Goal: Task Accomplishment & Management: Use online tool/utility

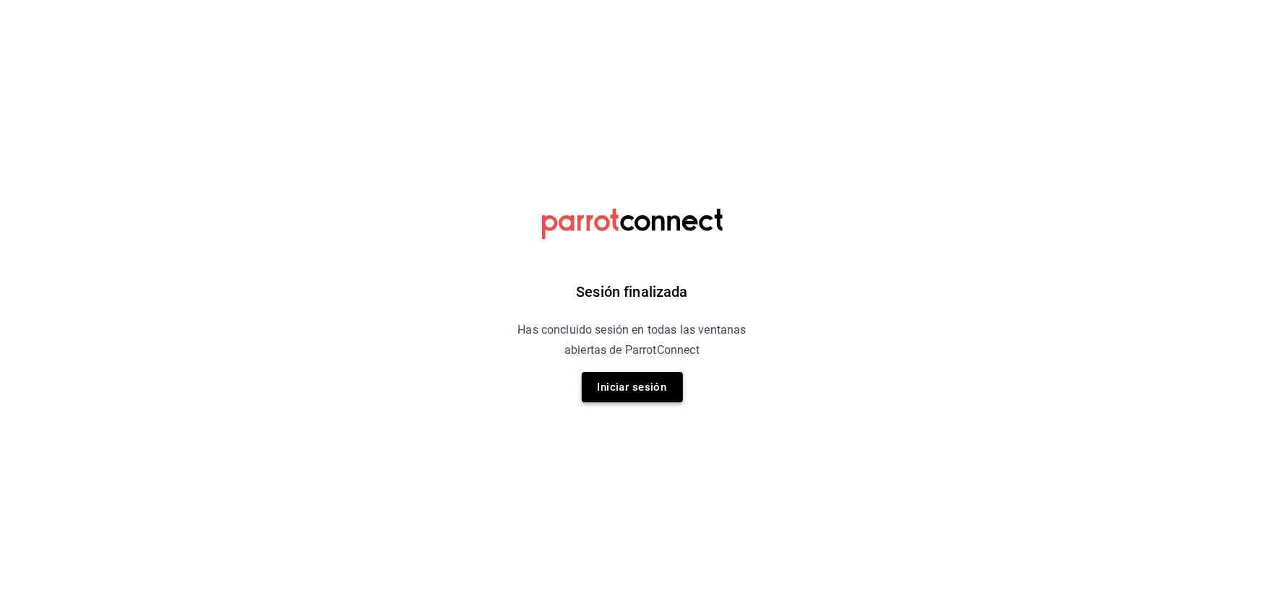
click at [631, 390] on button "Iniciar sesión" at bounding box center [632, 387] width 101 height 30
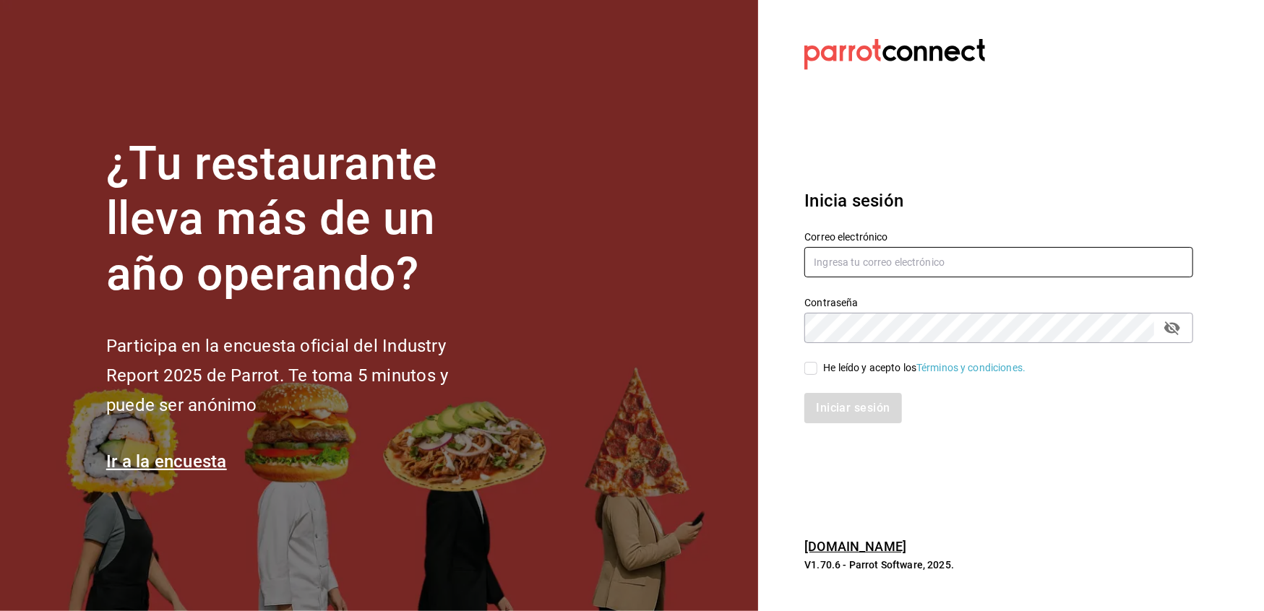
type input "multiuser@peace.com"
click at [802, 368] on div "He leído y acepto los Términos y condiciones." at bounding box center [990, 359] width 406 height 33
click at [816, 368] on input "He leído y acepto los Términos y condiciones." at bounding box center [810, 368] width 13 height 13
click at [808, 371] on input "He leído y acepto los Términos y condiciones." at bounding box center [810, 368] width 13 height 13
click at [808, 370] on input "He leído y acepto los Términos y condiciones." at bounding box center [810, 368] width 13 height 13
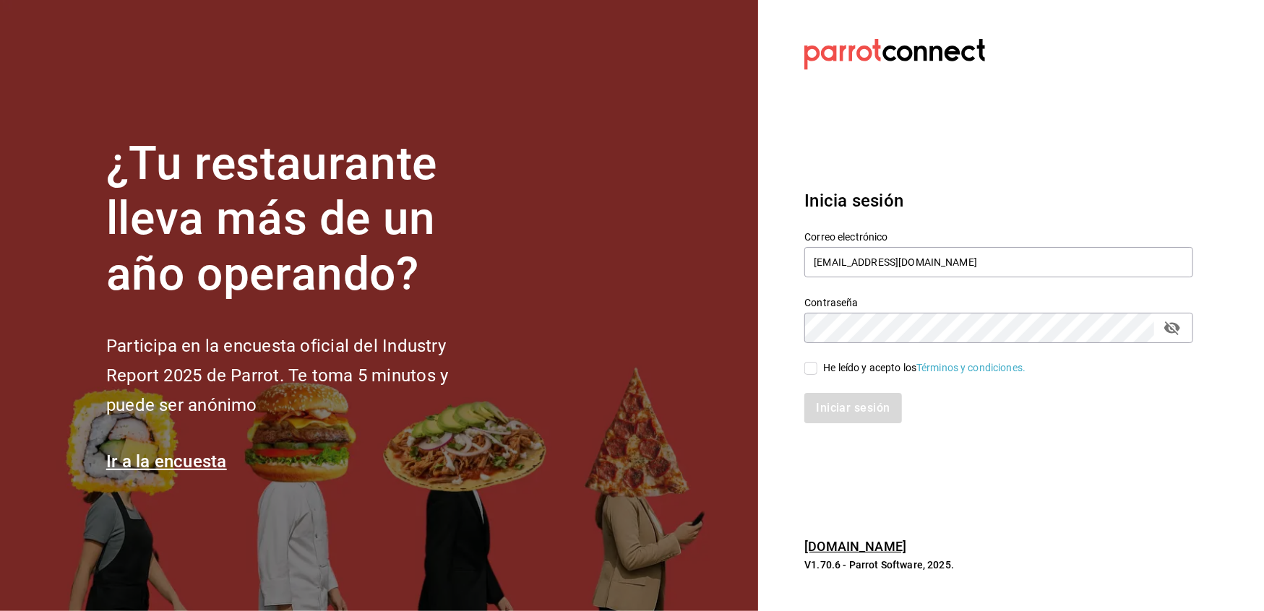
click at [808, 370] on input "He leído y acepto los Términos y condiciones." at bounding box center [810, 368] width 13 height 13
checkbox input "true"
click at [827, 394] on button "Iniciar sesión" at bounding box center [853, 408] width 98 height 30
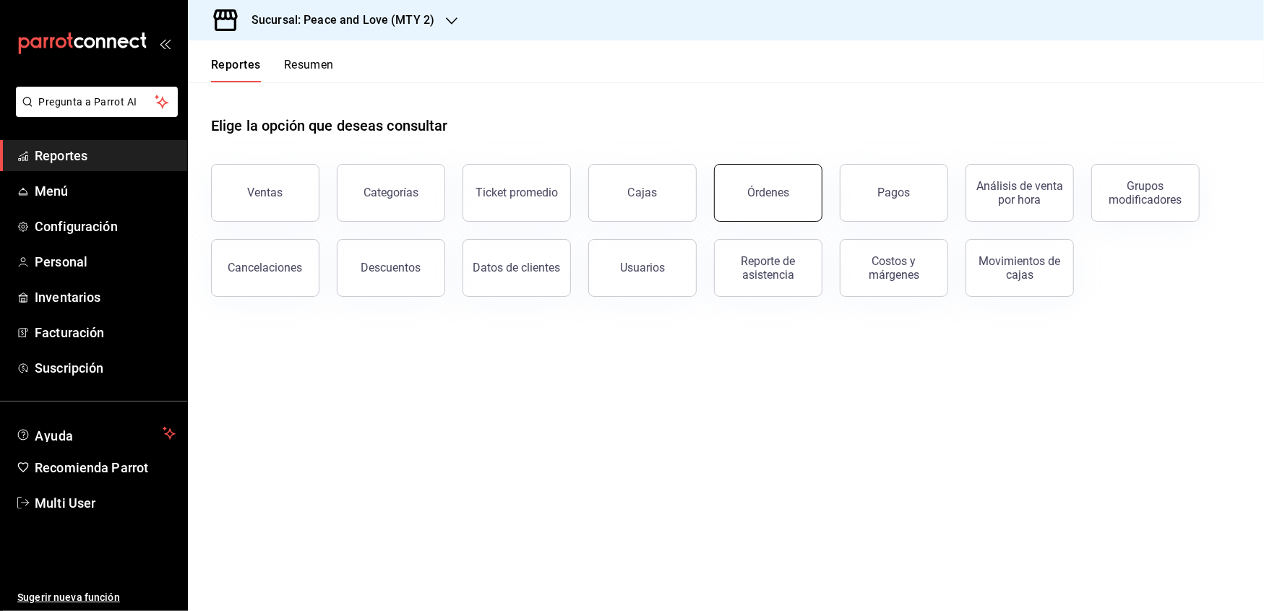
click at [761, 211] on button "Órdenes" at bounding box center [768, 193] width 108 height 58
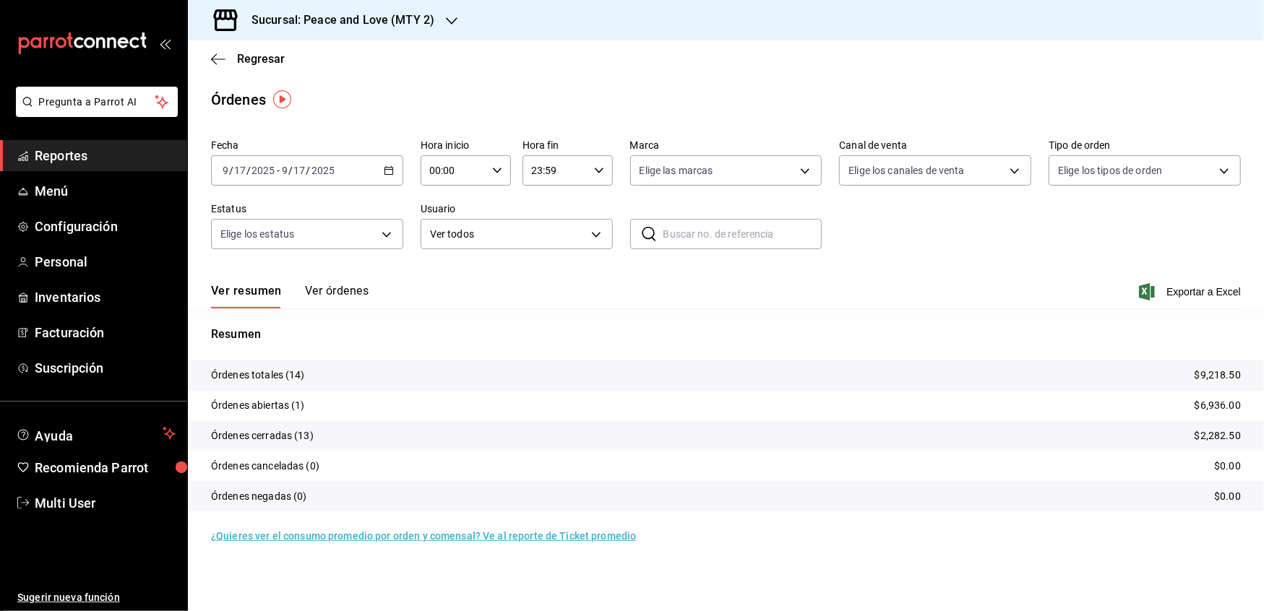
click at [308, 292] on button "Ver órdenes" at bounding box center [337, 296] width 64 height 25
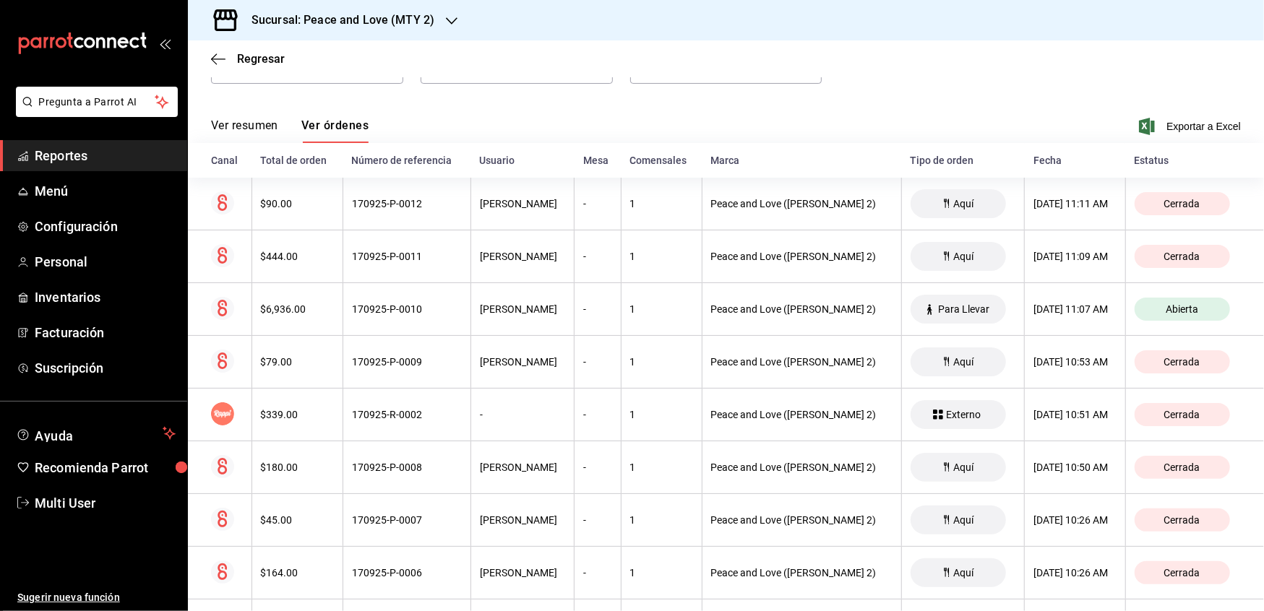
scroll to position [166, 0]
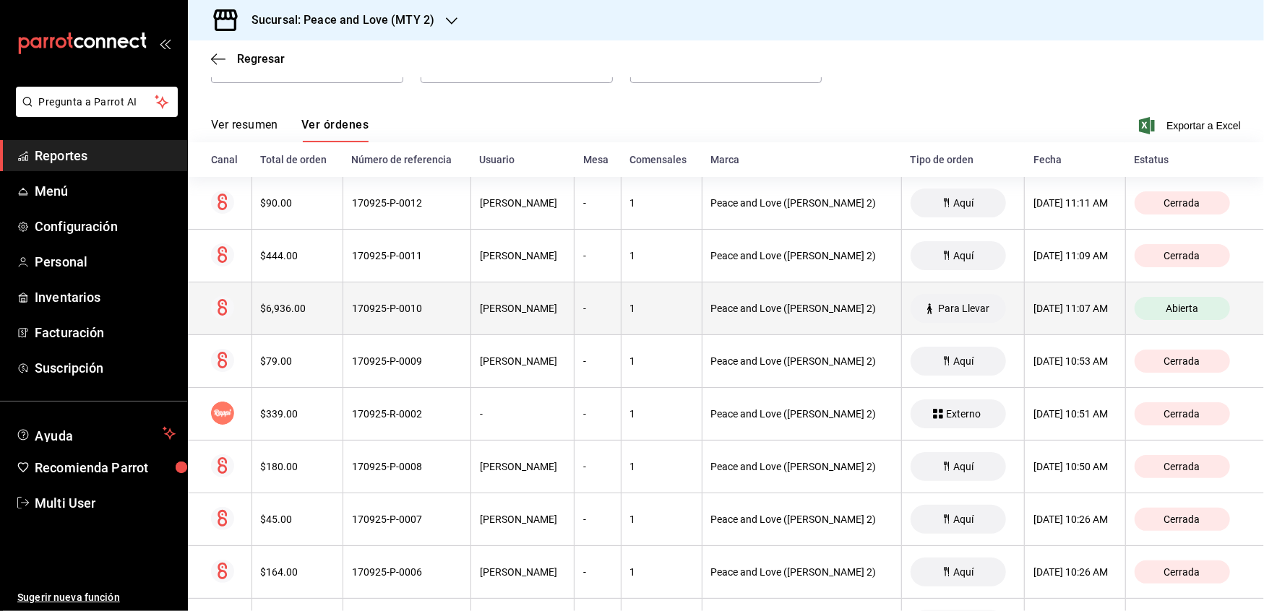
click at [381, 308] on div "170925-P-0010" at bounding box center [407, 309] width 110 height 12
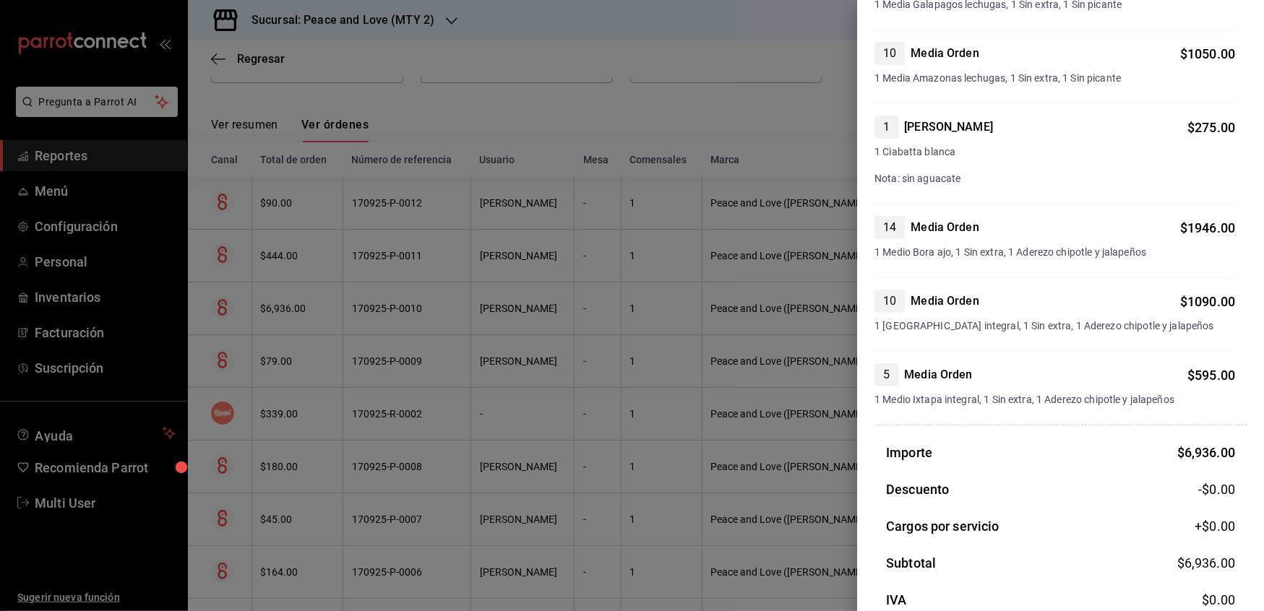
scroll to position [386, 0]
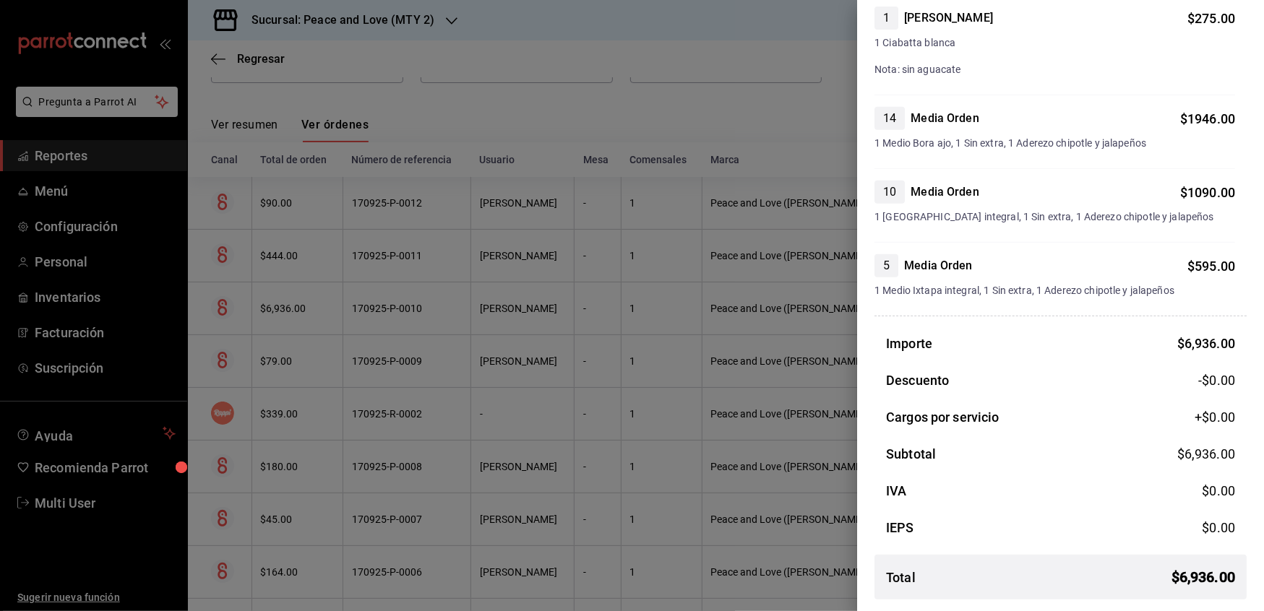
click at [515, 111] on div at bounding box center [632, 305] width 1264 height 611
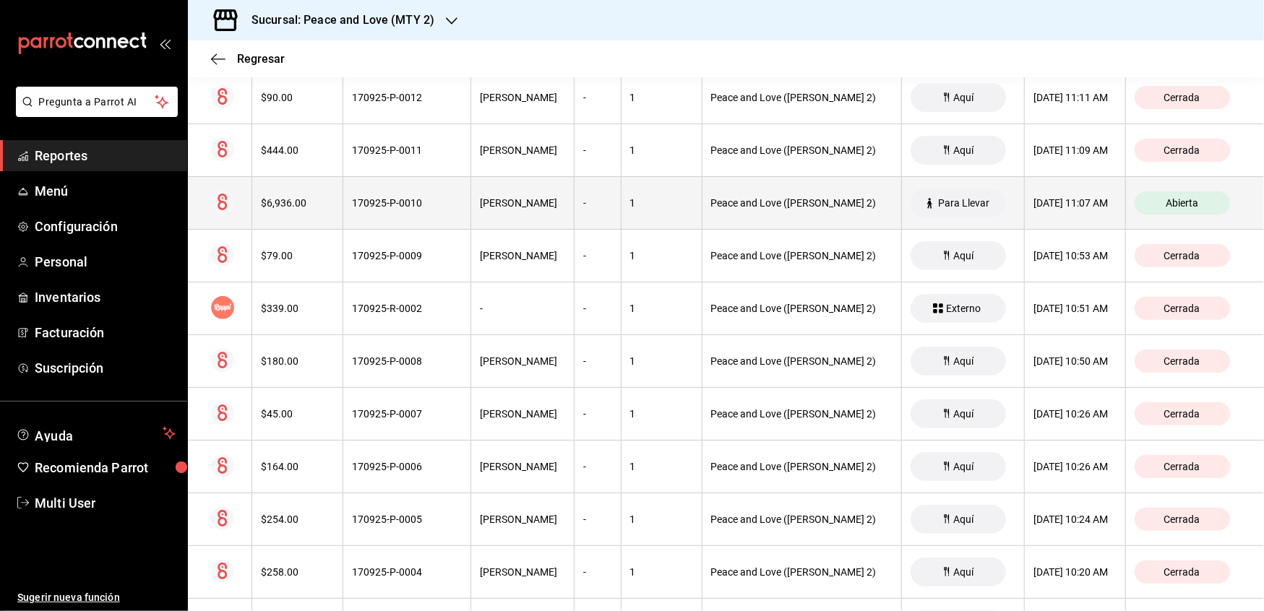
scroll to position [296, 0]
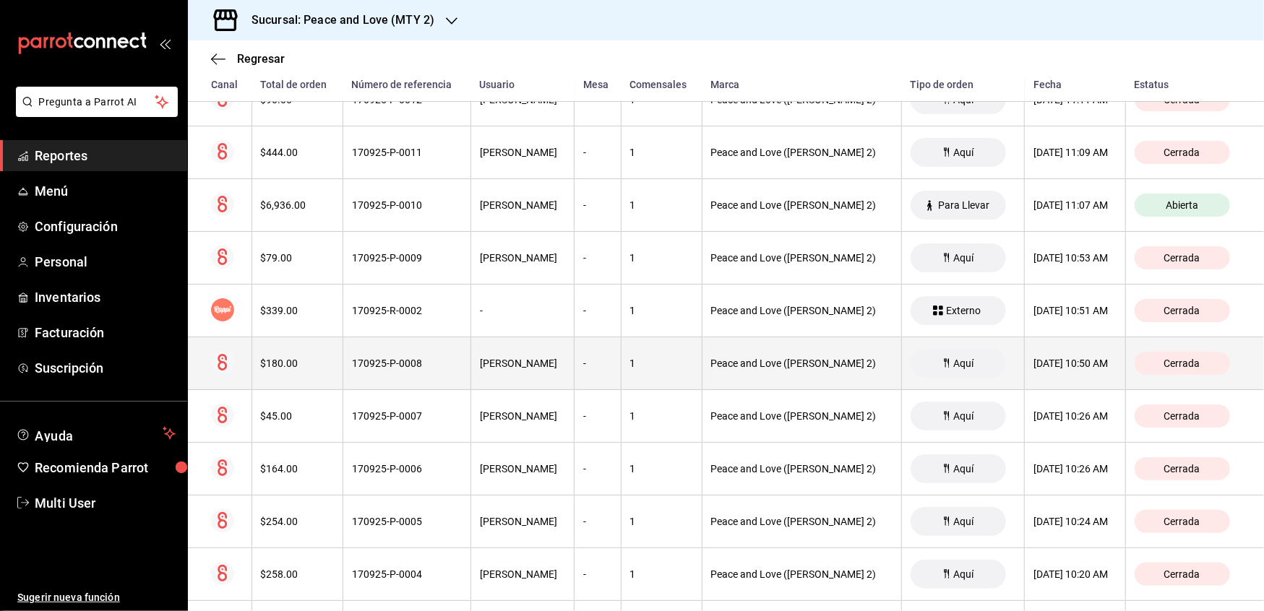
click at [405, 363] on div "170925-P-0008" at bounding box center [407, 364] width 110 height 12
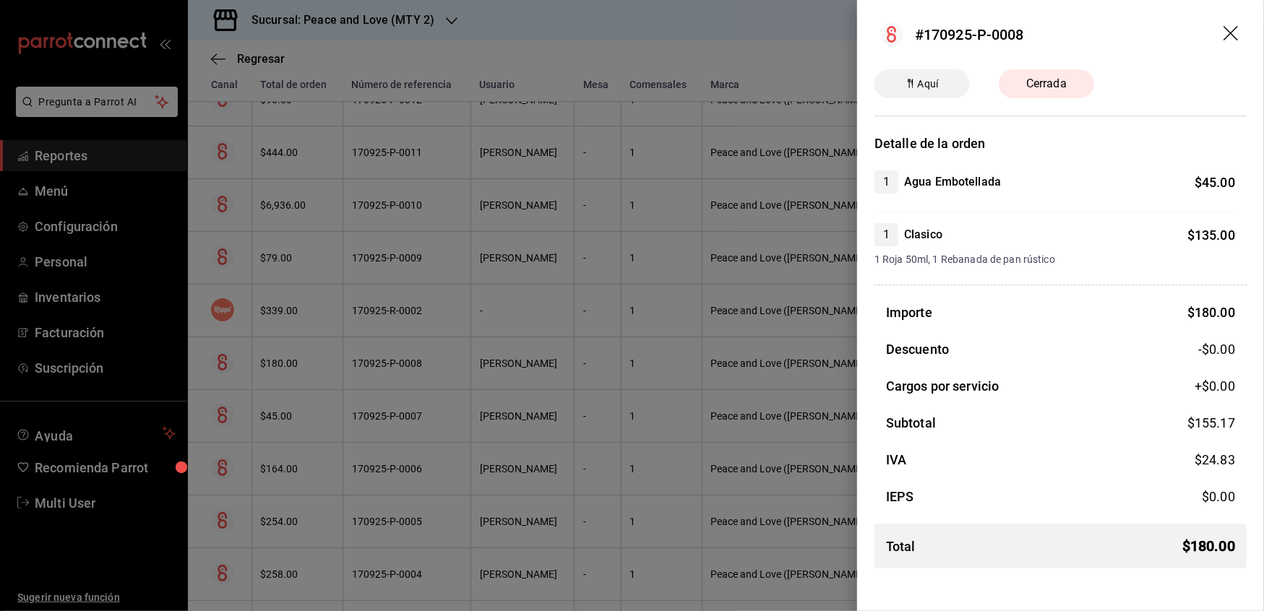
click at [402, 415] on div at bounding box center [632, 305] width 1264 height 611
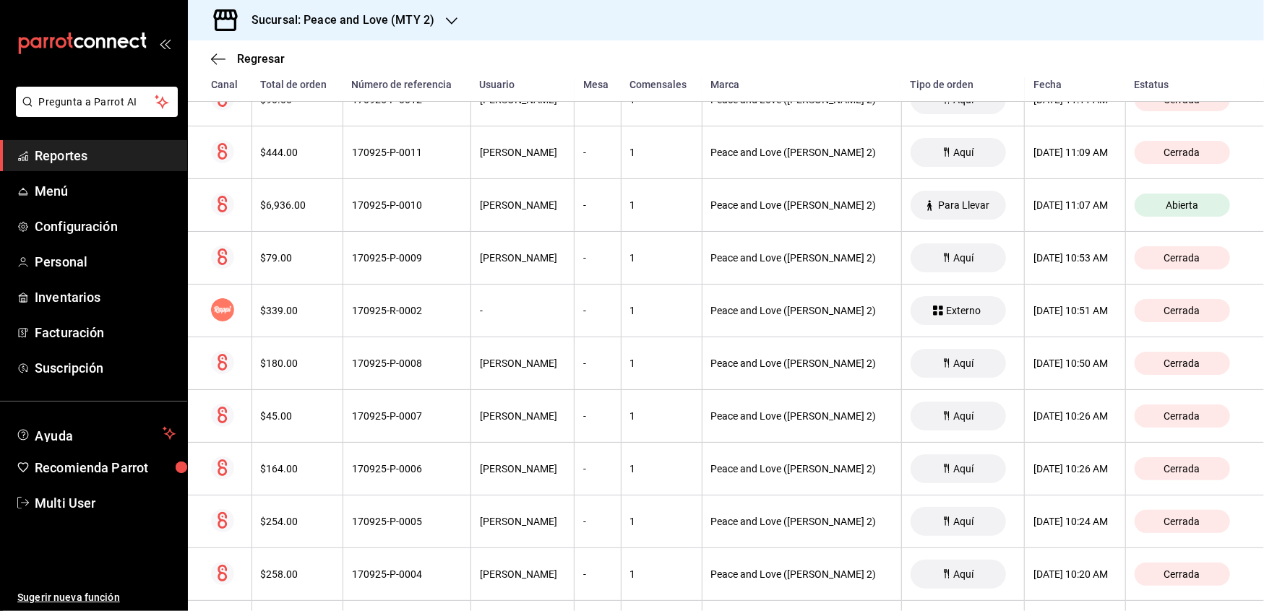
click at [402, 415] on div "170925-P-0007" at bounding box center [407, 416] width 110 height 12
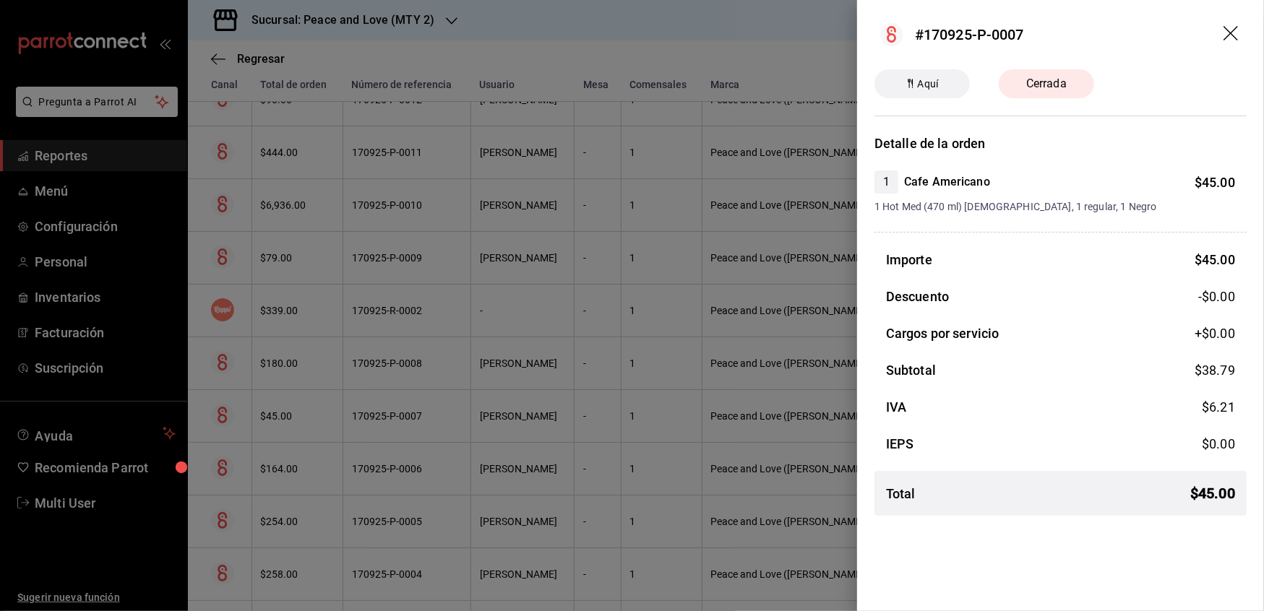
click at [403, 452] on div at bounding box center [632, 305] width 1264 height 611
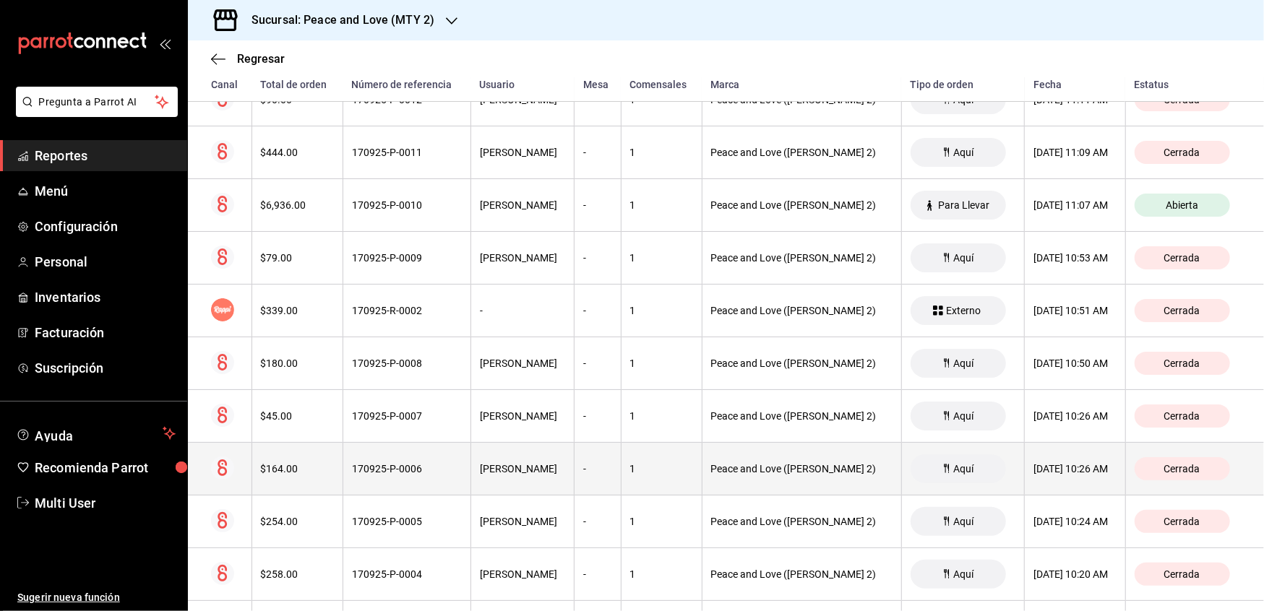
click at [405, 472] on div "170925-P-0006" at bounding box center [407, 469] width 110 height 12
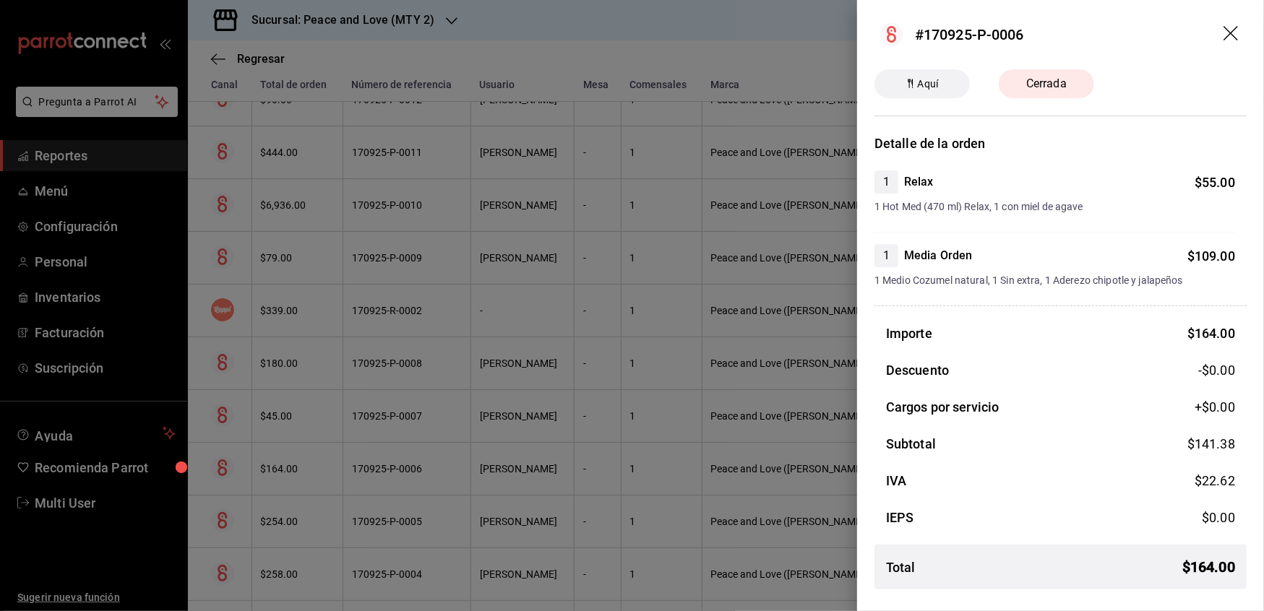
click at [405, 521] on div at bounding box center [632, 305] width 1264 height 611
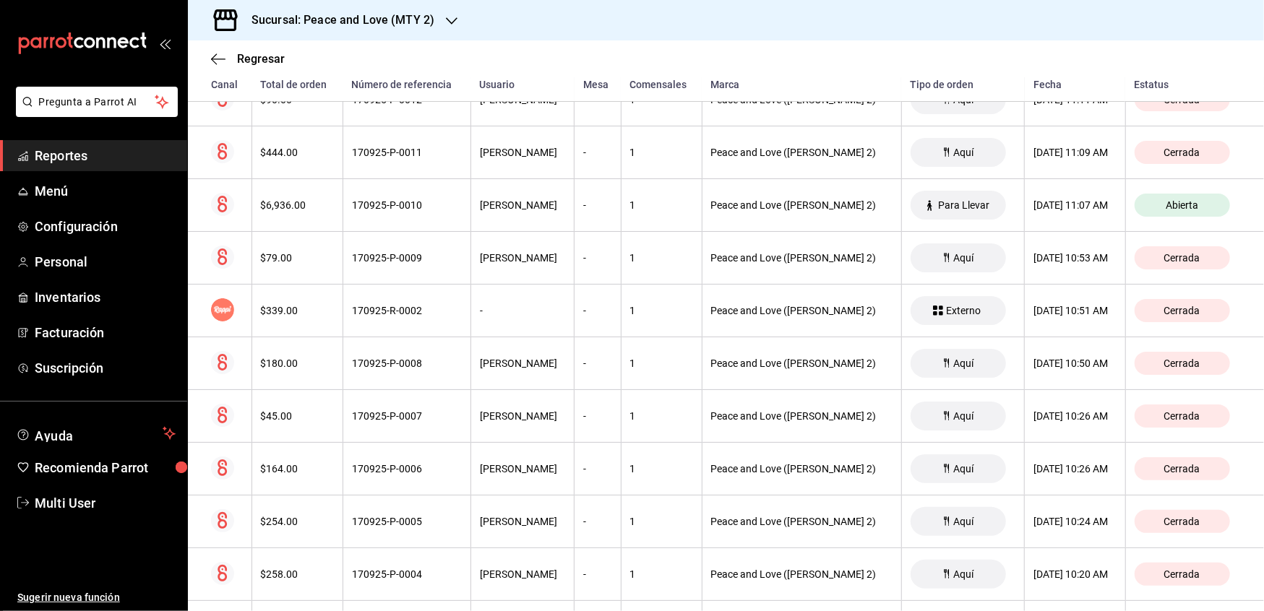
click at [405, 521] on div "170925-P-0005" at bounding box center [407, 522] width 110 height 12
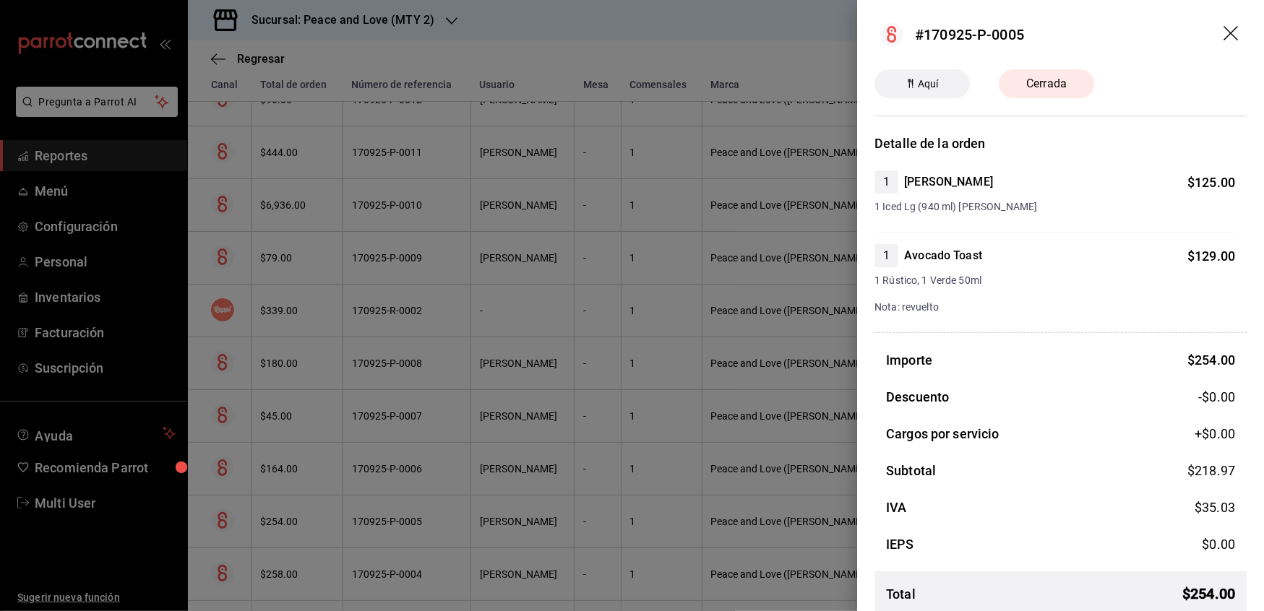
click at [397, 572] on div at bounding box center [632, 305] width 1264 height 611
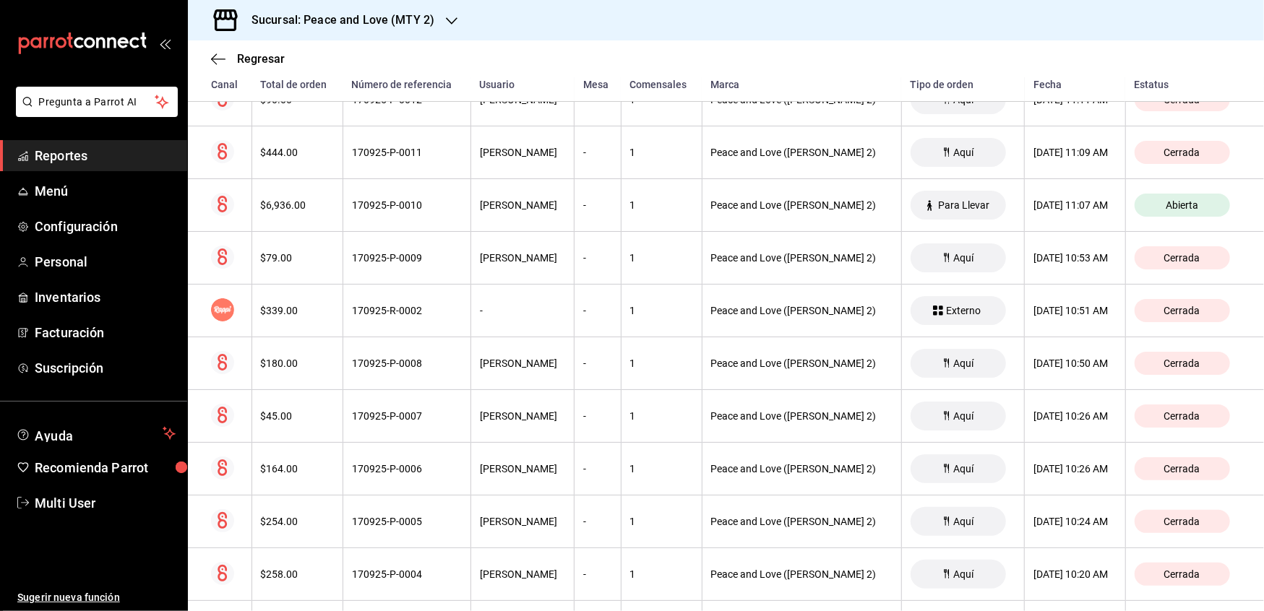
click at [397, 572] on div "170925-P-0004" at bounding box center [407, 575] width 110 height 12
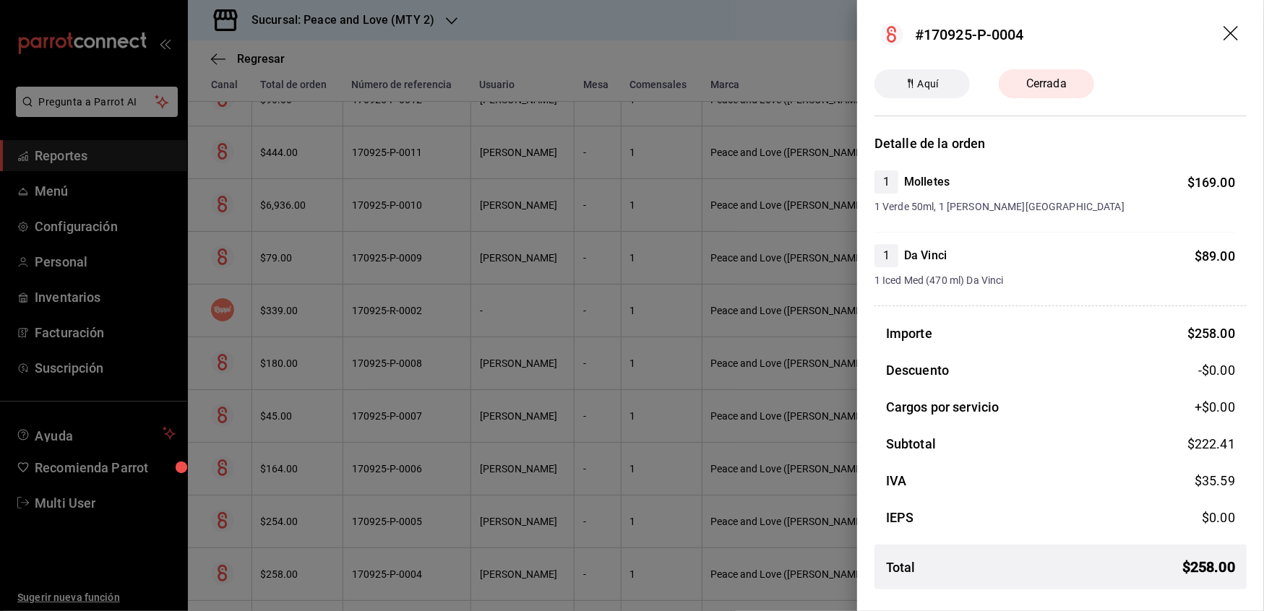
click at [397, 572] on div at bounding box center [632, 305] width 1264 height 611
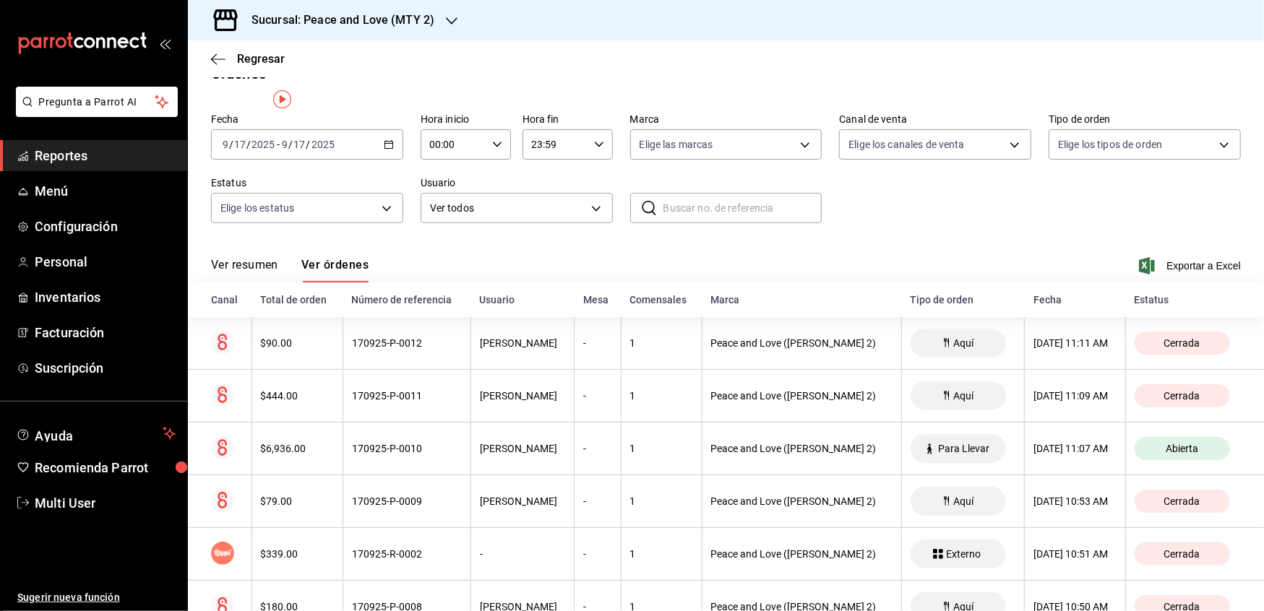
scroll to position [0, 0]
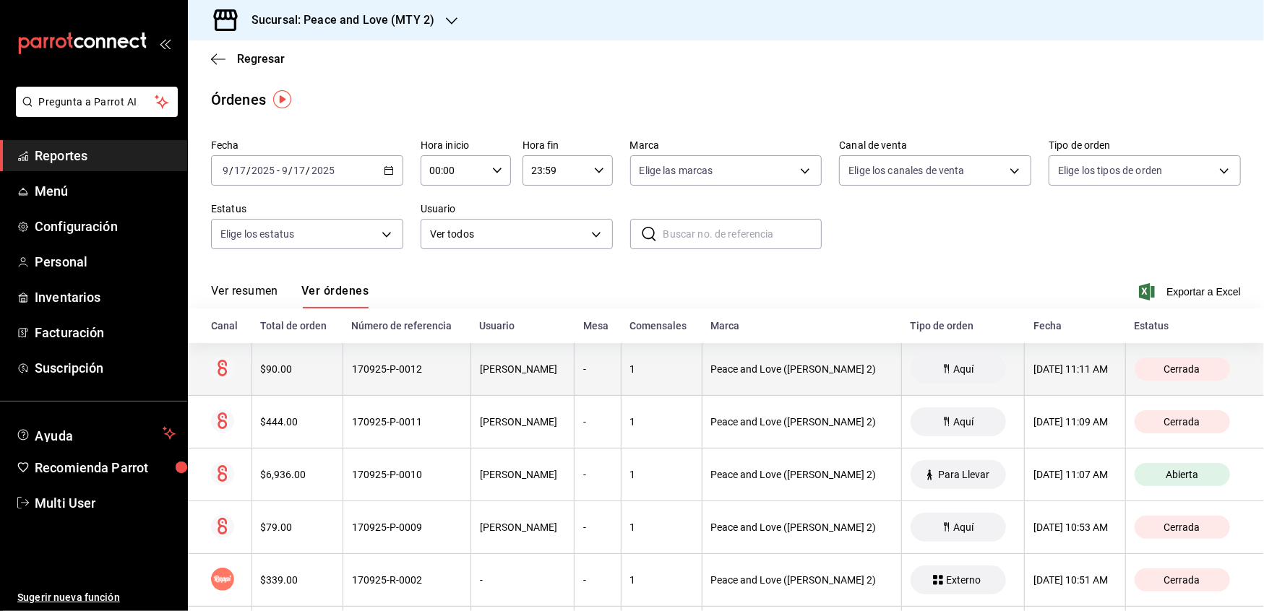
click at [383, 362] on th "170925-P-0012" at bounding box center [406, 369] width 128 height 53
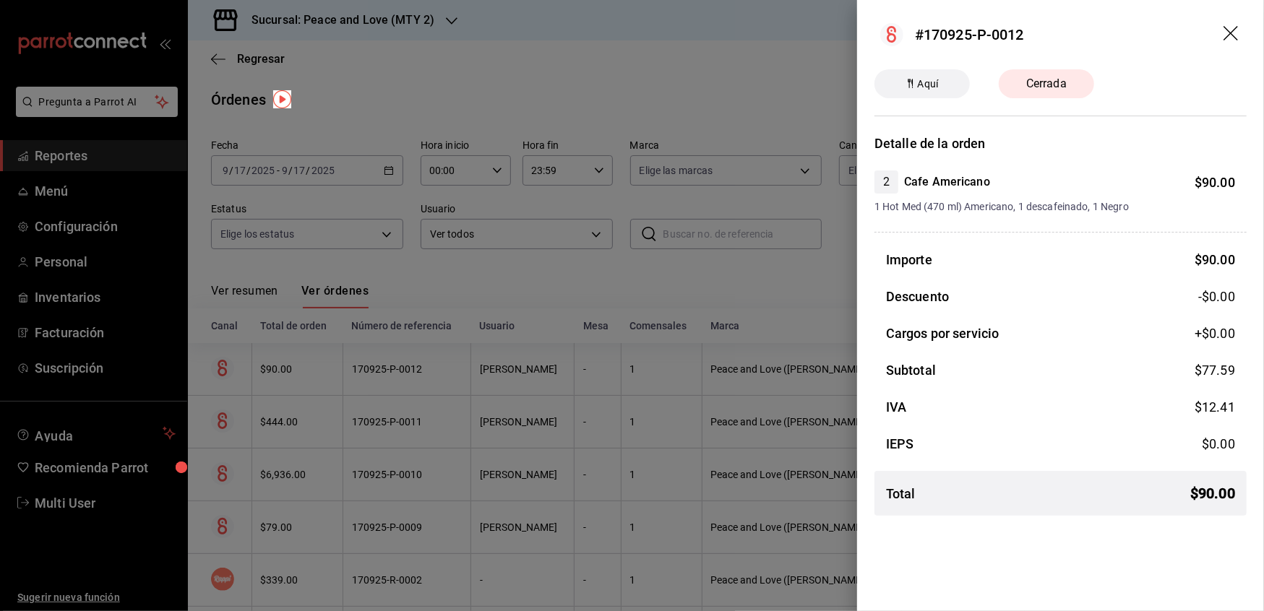
click at [379, 403] on div at bounding box center [632, 305] width 1264 height 611
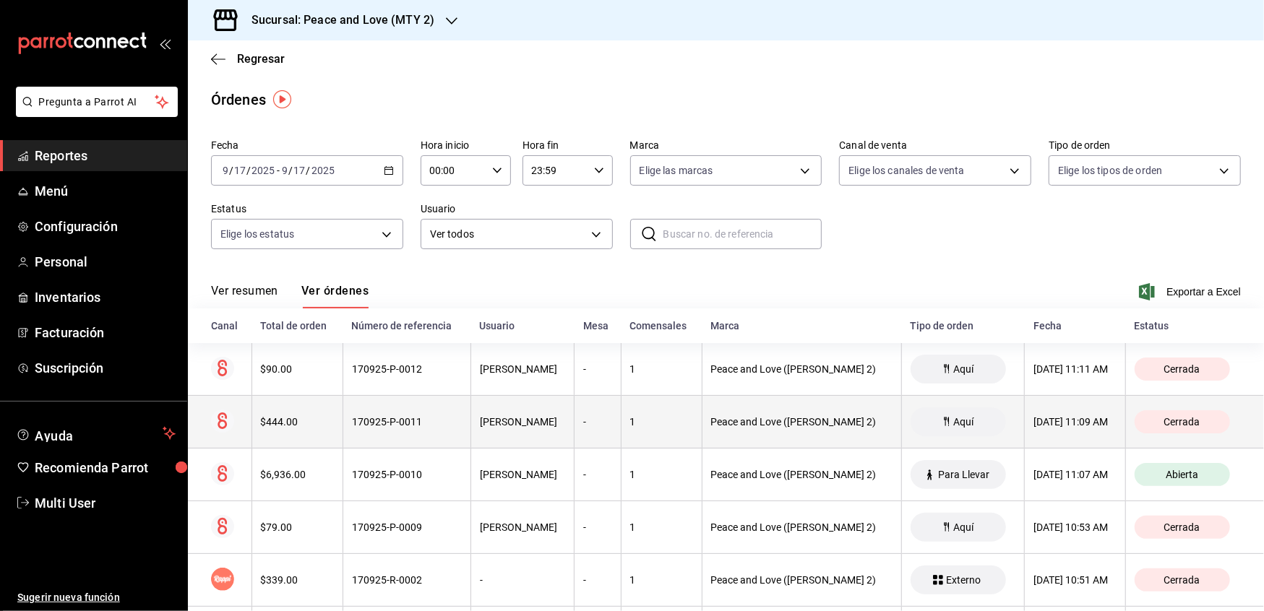
click at [377, 420] on div "170925-P-0011" at bounding box center [407, 422] width 110 height 12
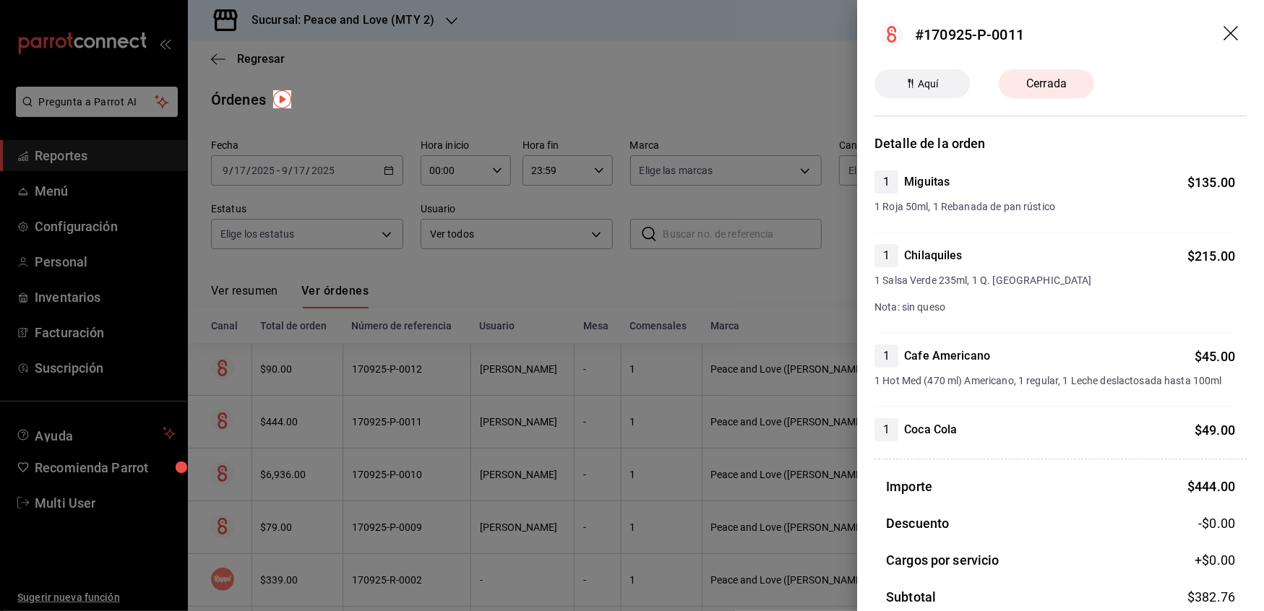
click at [377, 420] on div at bounding box center [632, 305] width 1264 height 611
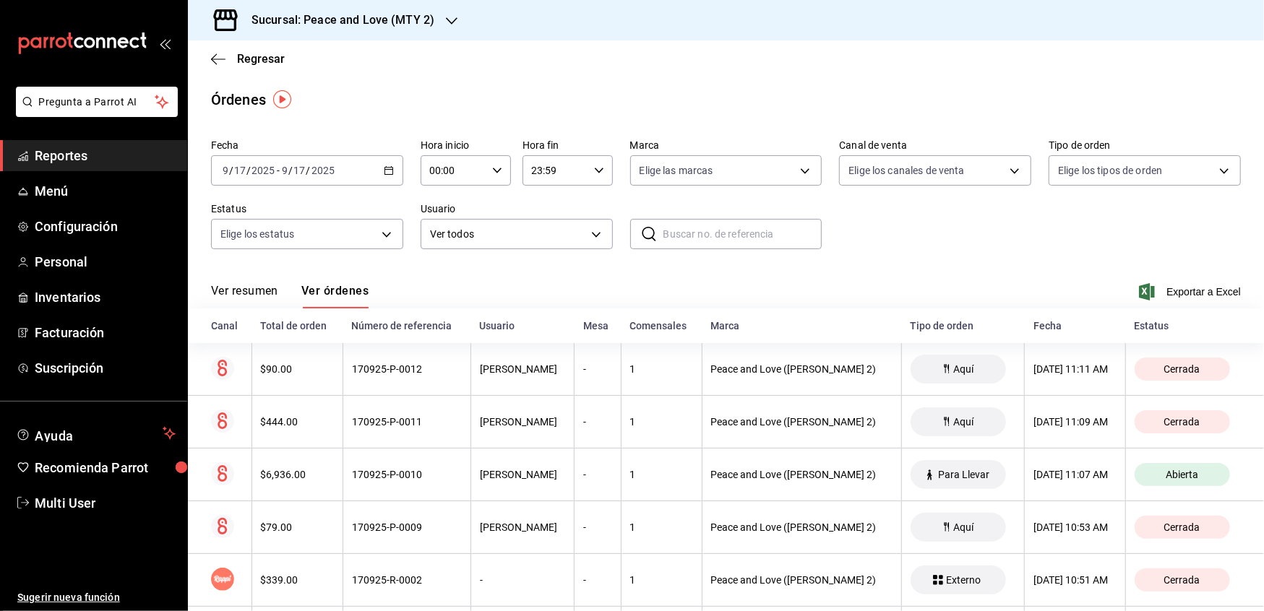
click at [377, 420] on div "170925-P-0011" at bounding box center [407, 422] width 110 height 12
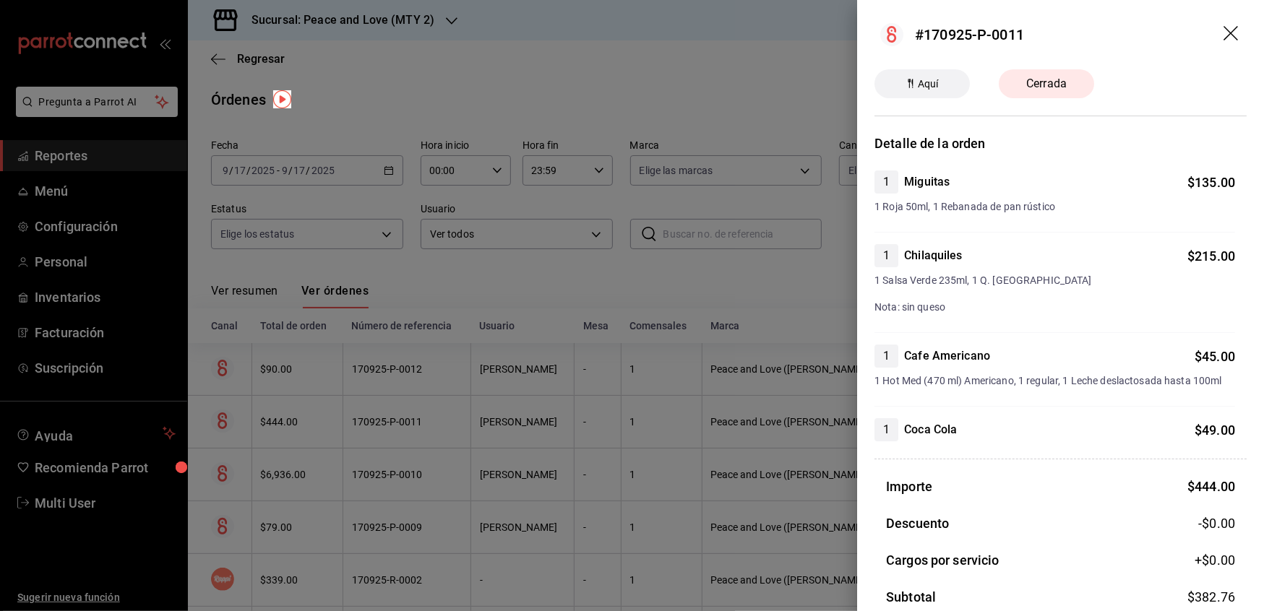
scroll to position [159, 0]
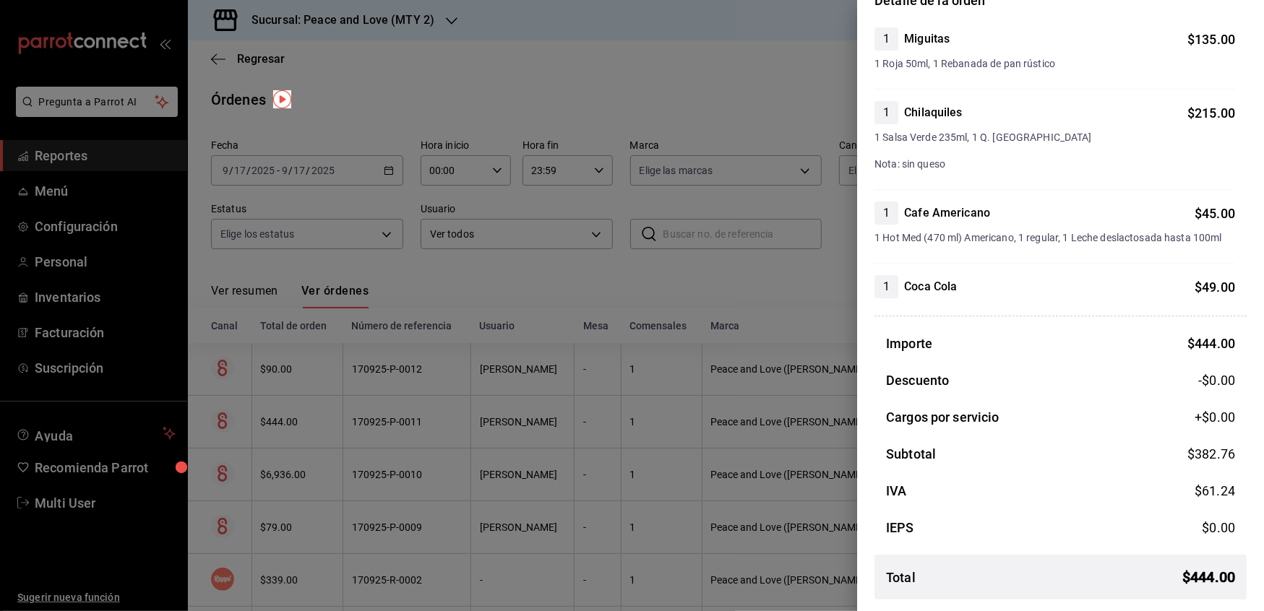
click at [555, 296] on div at bounding box center [632, 305] width 1264 height 611
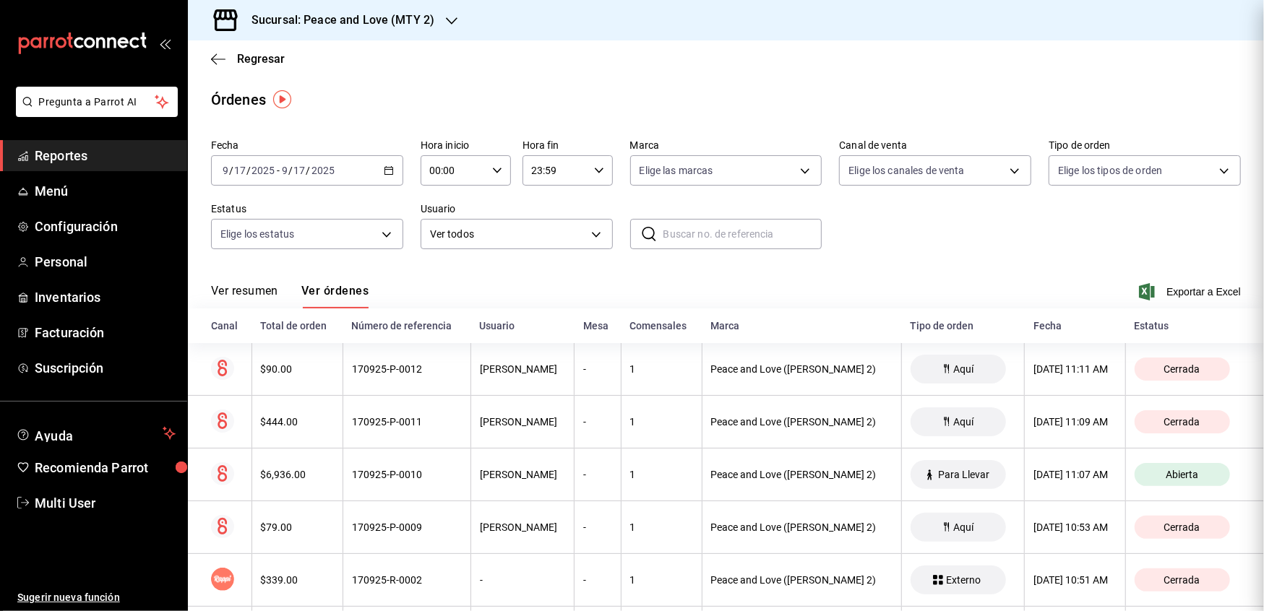
scroll to position [0, 0]
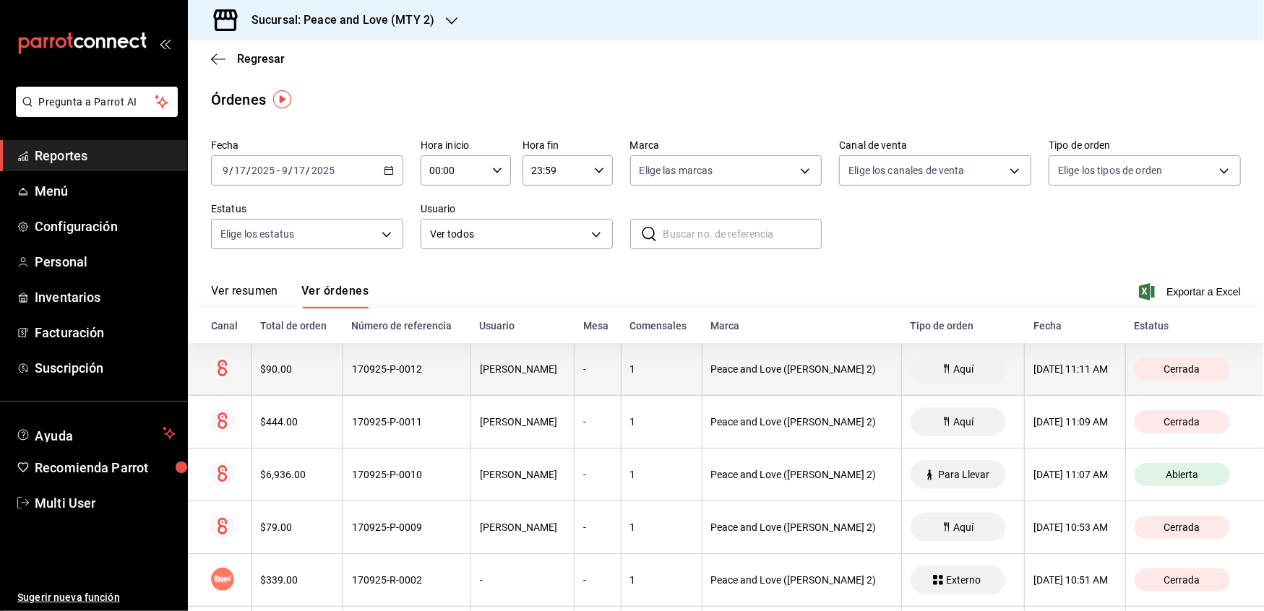
click at [562, 370] on div "Kennia Sarahy Renovato Torres" at bounding box center [523, 369] width 86 height 12
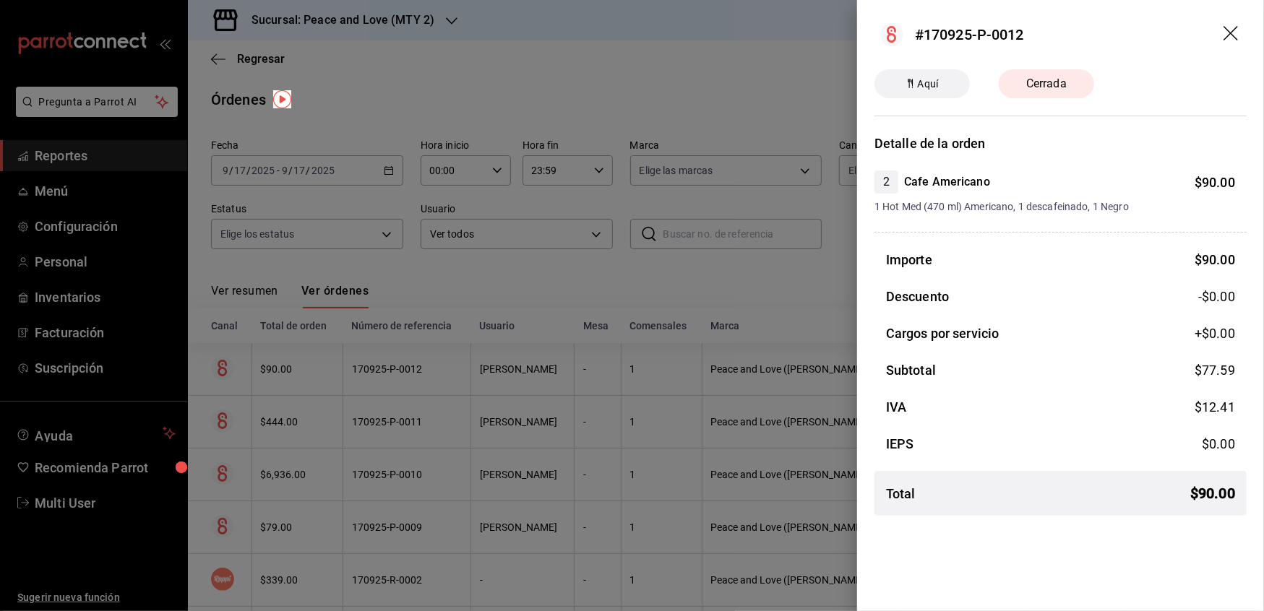
click at [571, 437] on div at bounding box center [632, 305] width 1264 height 611
